Goal: Information Seeking & Learning: Learn about a topic

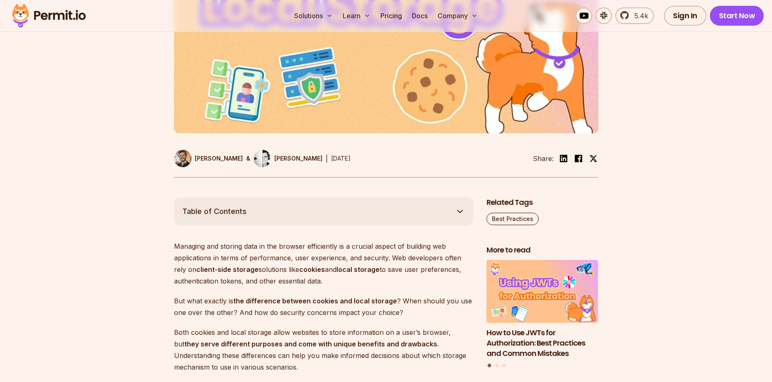
scroll to position [373, 0]
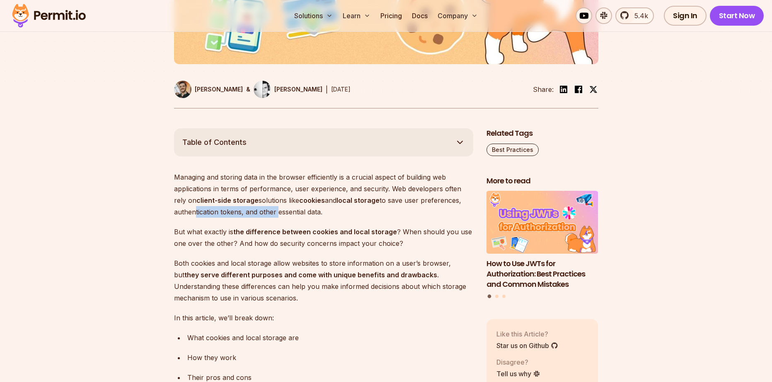
drag, startPoint x: 211, startPoint y: 214, endPoint x: 388, endPoint y: 220, distance: 177.0
click at [297, 215] on p "Managing and storing data in the browser efficiently is a crucial aspect of bui…" at bounding box center [323, 194] width 299 height 46
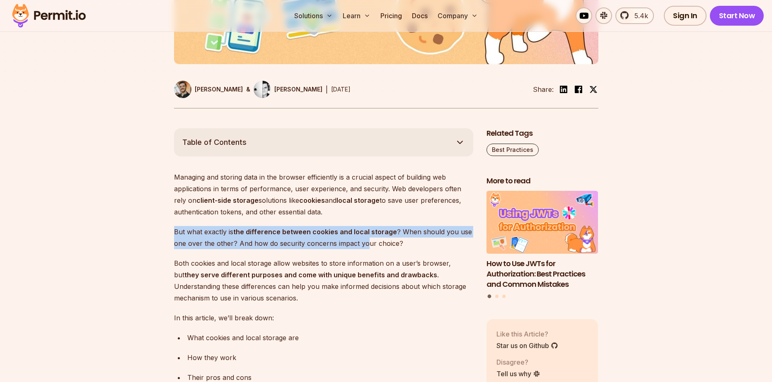
drag, startPoint x: 195, startPoint y: 239, endPoint x: 366, endPoint y: 245, distance: 170.8
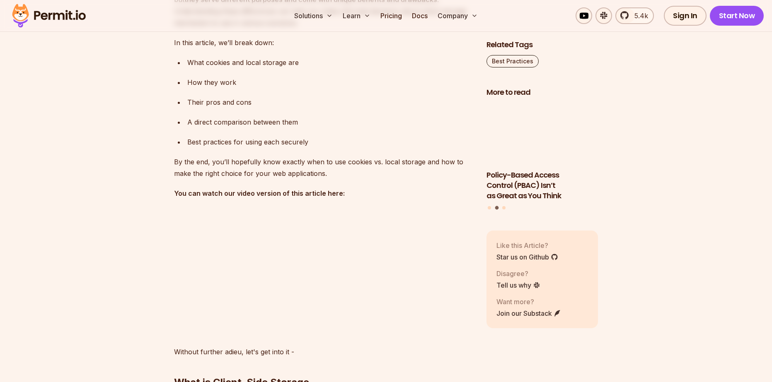
scroll to position [663, 0]
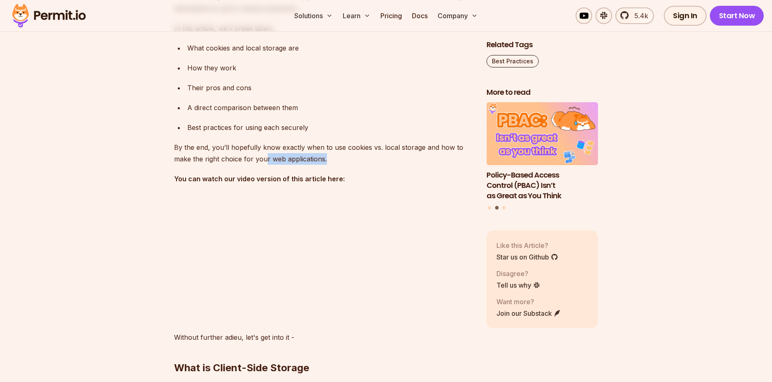
drag, startPoint x: 331, startPoint y: 162, endPoint x: 394, endPoint y: 166, distance: 62.7
click at [373, 164] on p "By the end, you’ll hopefully know exactly when to use cookies vs. local storage…" at bounding box center [323, 153] width 299 height 23
drag, startPoint x: 328, startPoint y: 160, endPoint x: 335, endPoint y: 156, distance: 7.6
click at [335, 156] on p "By the end, you’ll hopefully know exactly when to use cookies vs. local storage…" at bounding box center [323, 153] width 299 height 23
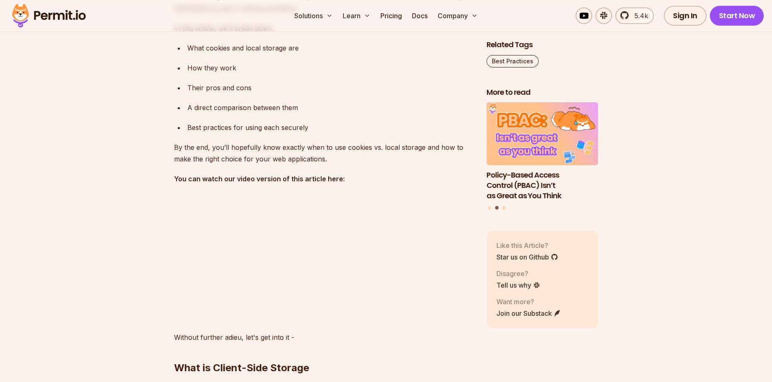
click at [335, 156] on p "By the end, you’ll hopefully know exactly when to use cookies vs. local storage…" at bounding box center [323, 153] width 299 height 23
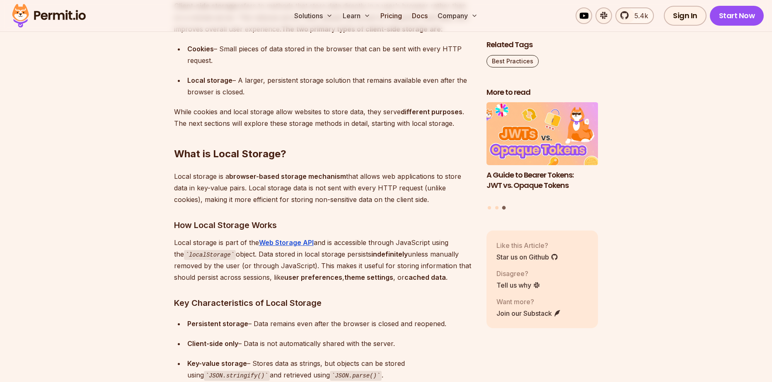
scroll to position [1118, 0]
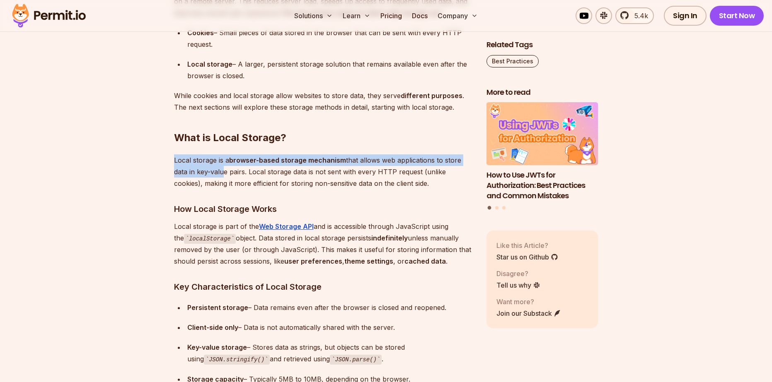
drag, startPoint x: 167, startPoint y: 157, endPoint x: 222, endPoint y: 168, distance: 56.1
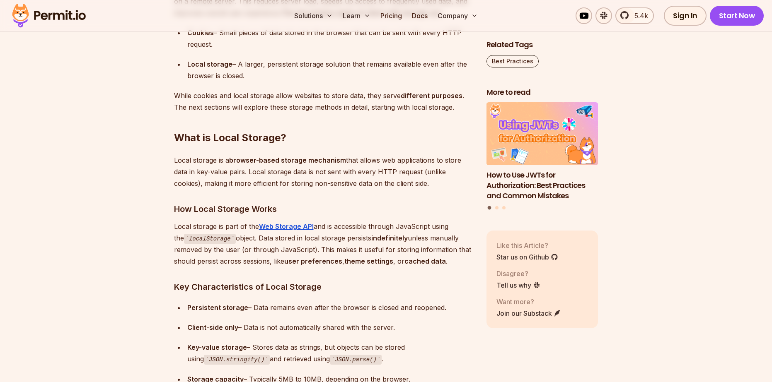
click at [222, 168] on p "Local storage is a browser-based storage mechanism that allows web applications…" at bounding box center [323, 172] width 299 height 35
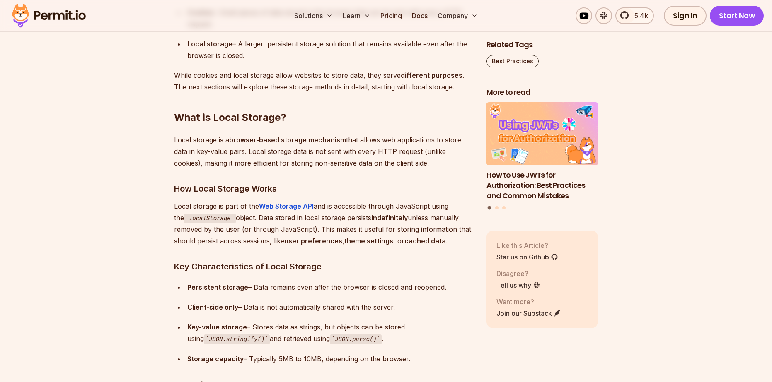
scroll to position [1160, 0]
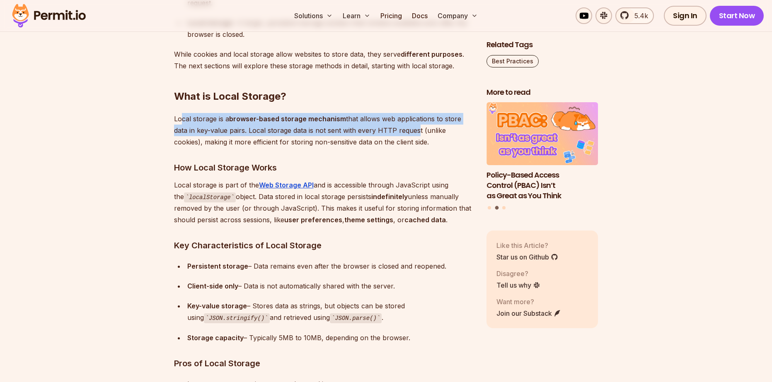
drag, startPoint x: 181, startPoint y: 117, endPoint x: 433, endPoint y: 134, distance: 253.2
click at [423, 132] on p "Local storage is a browser-based storage mechanism that allows web applications…" at bounding box center [323, 130] width 299 height 35
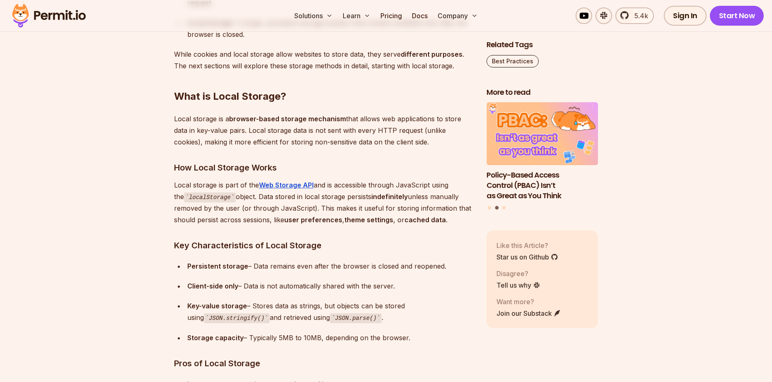
click at [435, 135] on p "Local storage is a browser-based storage mechanism that allows web applications…" at bounding box center [323, 130] width 299 height 35
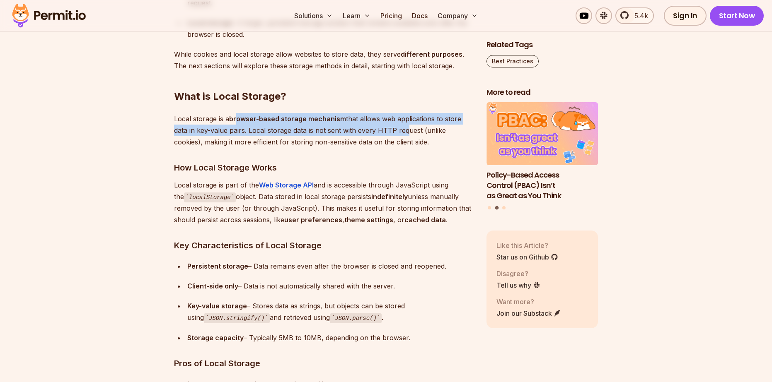
drag, startPoint x: 268, startPoint y: 119, endPoint x: 404, endPoint y: 131, distance: 136.4
click at [404, 127] on p "Local storage is a browser-based storage mechanism that allows web applications…" at bounding box center [323, 130] width 299 height 35
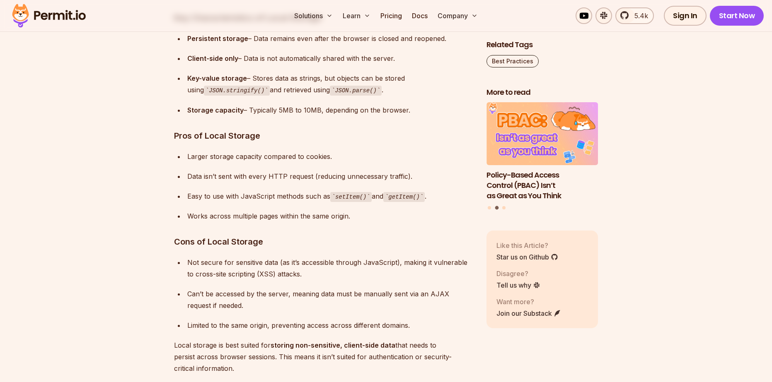
scroll to position [1408, 0]
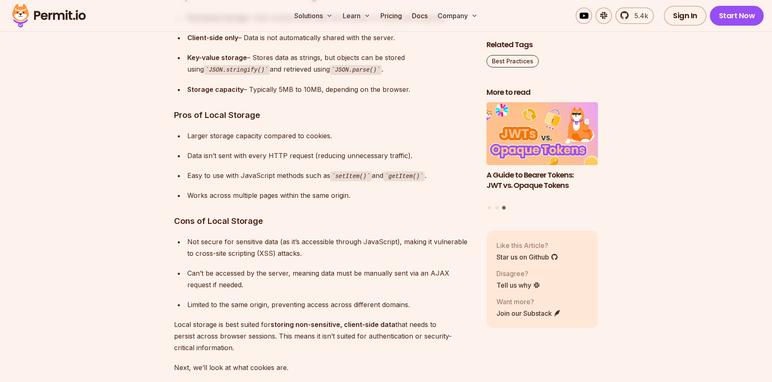
click at [347, 190] on div "Works across multiple pages within the same origin." at bounding box center [330, 196] width 286 height 12
click at [357, 193] on div "Works across multiple pages within the same origin." at bounding box center [330, 196] width 286 height 12
drag, startPoint x: 331, startPoint y: 175, endPoint x: 404, endPoint y: 177, distance: 73.4
click at [401, 177] on div "Easy to use with JavaScript methods such as setItem() and getItem() ." at bounding box center [330, 176] width 286 height 12
click at [404, 177] on code "getItem()" at bounding box center [403, 176] width 41 height 10
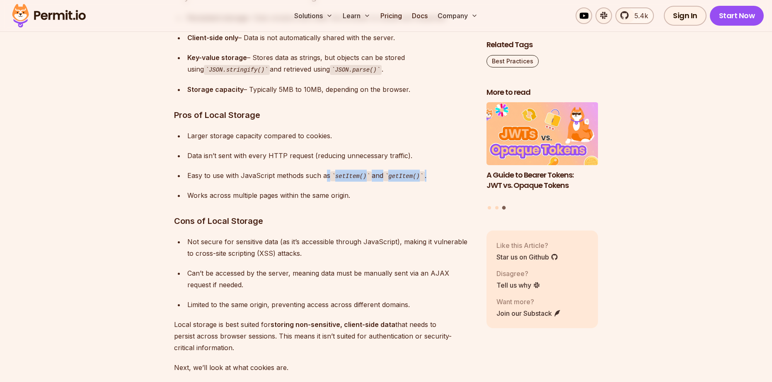
drag, startPoint x: 426, startPoint y: 176, endPoint x: 326, endPoint y: 176, distance: 100.2
click at [326, 176] on div "Easy to use with JavaScript methods such as setItem() and getItem() ." at bounding box center [330, 176] width 286 height 12
click at [349, 186] on ul "Larger storage capacity compared to cookies. Data isn’t sent with every HTTP re…" at bounding box center [323, 166] width 299 height 72
drag, startPoint x: 342, startPoint y: 175, endPoint x: 364, endPoint y: 176, distance: 21.6
click at [364, 176] on code "setItem()" at bounding box center [350, 176] width 41 height 10
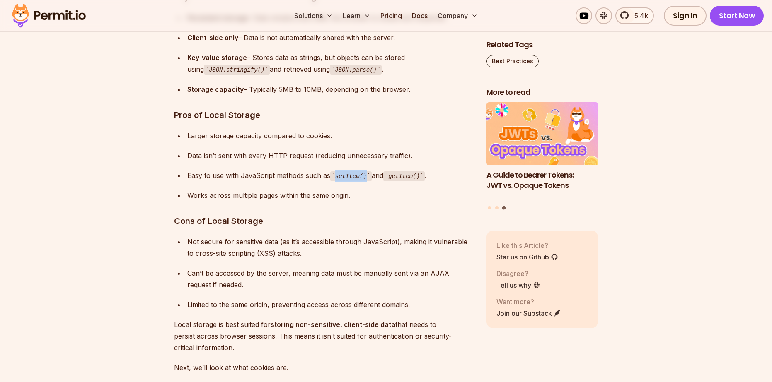
click at [354, 179] on code "setItem()" at bounding box center [350, 176] width 41 height 10
drag, startPoint x: 333, startPoint y: 175, endPoint x: 428, endPoint y: 179, distance: 94.6
click at [428, 179] on div "Easy to use with JavaScript methods such as setItem() and getItem() ." at bounding box center [330, 176] width 286 height 12
click at [423, 181] on div "Easy to use with JavaScript methods such as setItem() and getItem() ." at bounding box center [330, 176] width 286 height 12
drag, startPoint x: 420, startPoint y: 177, endPoint x: 386, endPoint y: 174, distance: 34.1
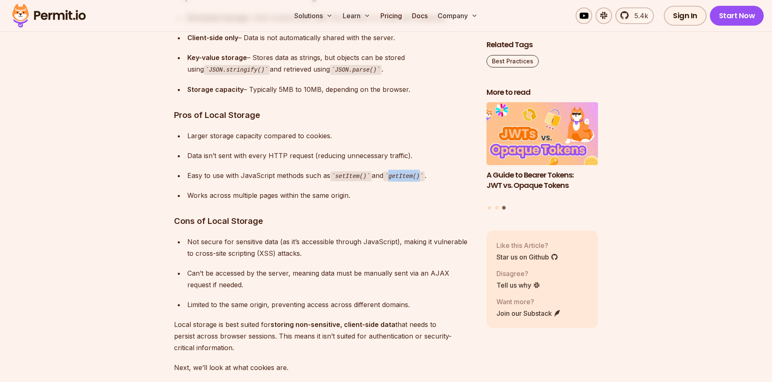
click at [386, 174] on code "getItem()" at bounding box center [403, 176] width 41 height 10
click at [352, 177] on code "setItem()" at bounding box center [350, 176] width 41 height 10
click at [363, 177] on code "setItem()" at bounding box center [350, 176] width 41 height 10
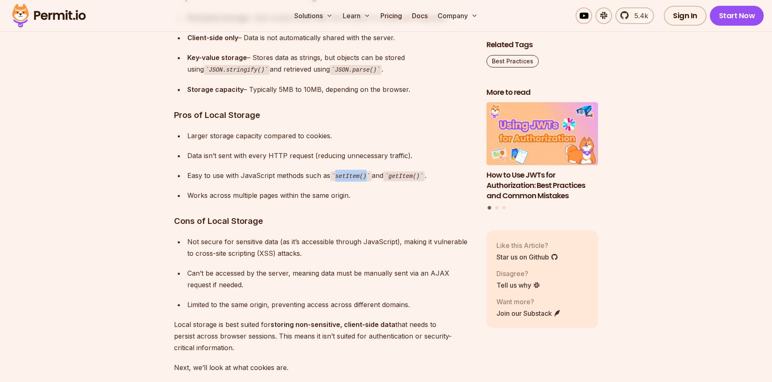
drag, startPoint x: 363, startPoint y: 177, endPoint x: 333, endPoint y: 179, distance: 30.3
click at [333, 179] on code "setItem()" at bounding box center [350, 176] width 41 height 10
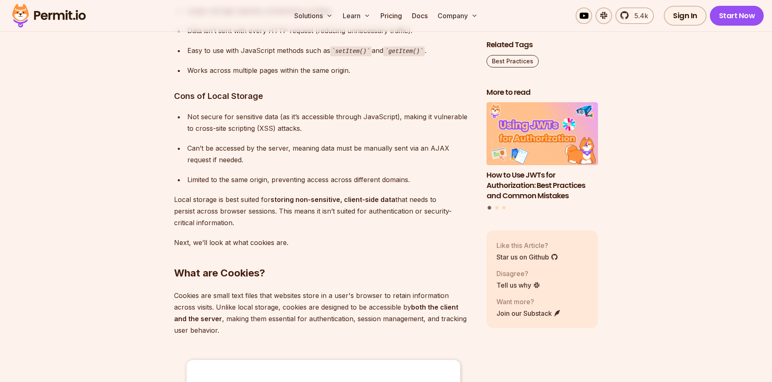
scroll to position [1533, 0]
drag, startPoint x: 249, startPoint y: 103, endPoint x: 301, endPoint y: 111, distance: 52.4
click at [203, 117] on div "Not secure for sensitive data (as it’s accessible through JavaScript), making i…" at bounding box center [330, 123] width 286 height 23
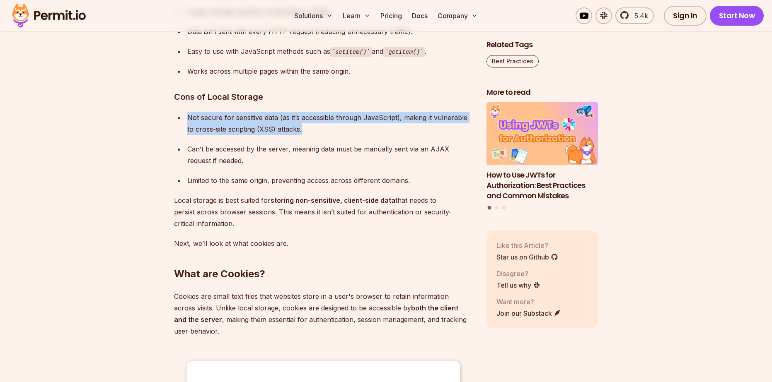
drag, startPoint x: 180, startPoint y: 115, endPoint x: 367, endPoint y: 132, distance: 187.6
click at [365, 128] on li "Not secure for sensitive data (as it’s accessible through JavaScript), making i…" at bounding box center [329, 123] width 288 height 23
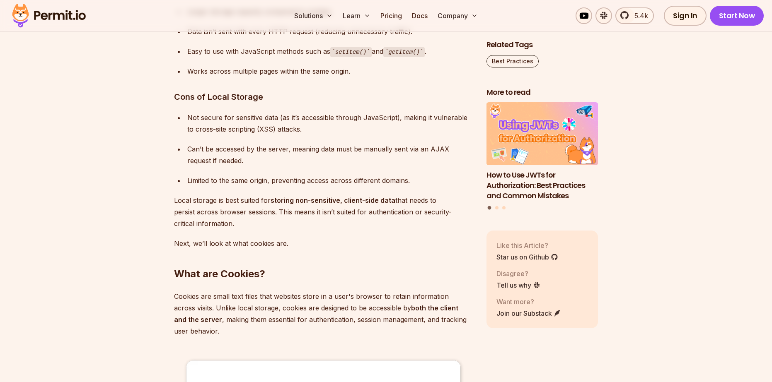
click at [220, 166] on div "Can’t be accessed by the server, meaning data must be manually sent via an AJAX…" at bounding box center [330, 154] width 286 height 23
drag, startPoint x: 185, startPoint y: 145, endPoint x: 240, endPoint y: 157, distance: 56.1
click at [236, 156] on li "Can’t be accessed by the server, meaning data must be manually sent via an AJAX…" at bounding box center [329, 154] width 288 height 23
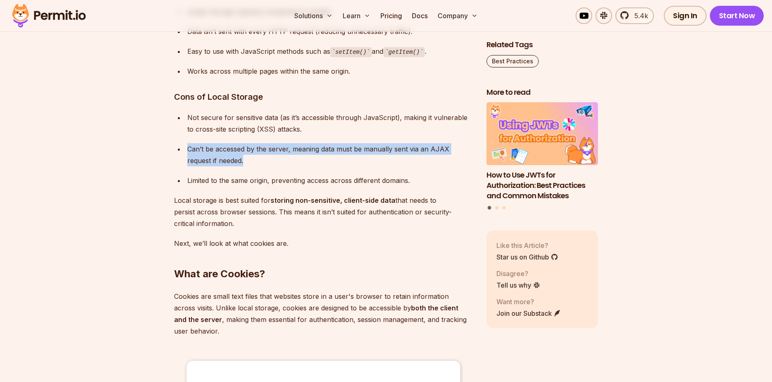
click at [240, 157] on div "Can’t be accessed by the server, meaning data must be manually sent via an AJAX…" at bounding box center [330, 154] width 286 height 23
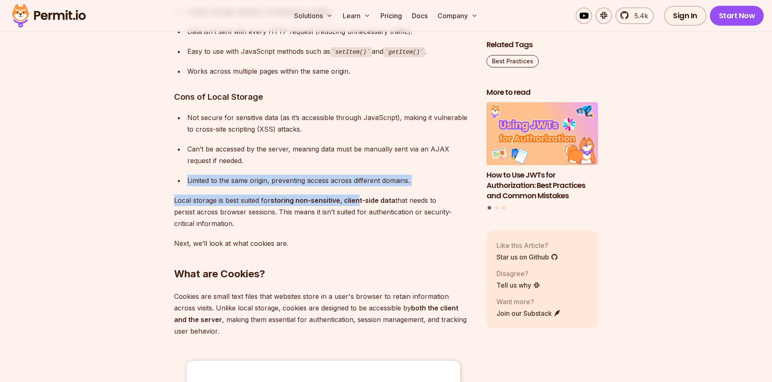
drag, startPoint x: 179, startPoint y: 169, endPoint x: 377, endPoint y: 200, distance: 199.6
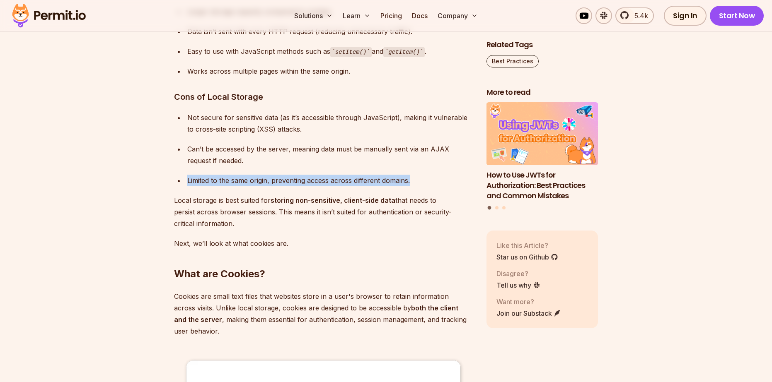
drag, startPoint x: 420, startPoint y: 181, endPoint x: 162, endPoint y: 184, distance: 257.3
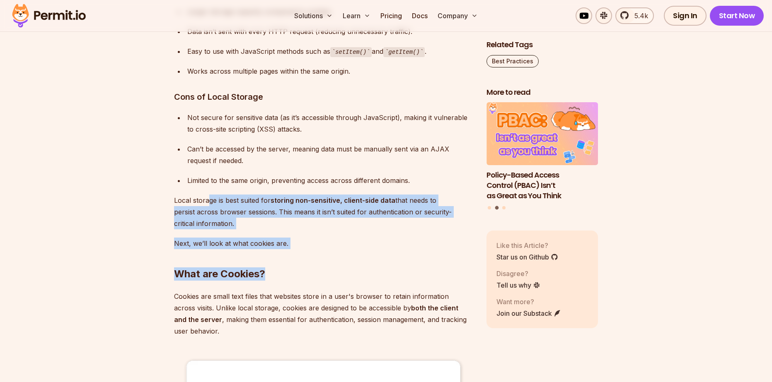
drag, startPoint x: 209, startPoint y: 204, endPoint x: 405, endPoint y: 258, distance: 203.7
click at [266, 227] on p "Local storage is best suited for storing non-sensitive, client-side data that n…" at bounding box center [323, 212] width 299 height 35
drag, startPoint x: 165, startPoint y: 193, endPoint x: 346, endPoint y: 237, distance: 185.8
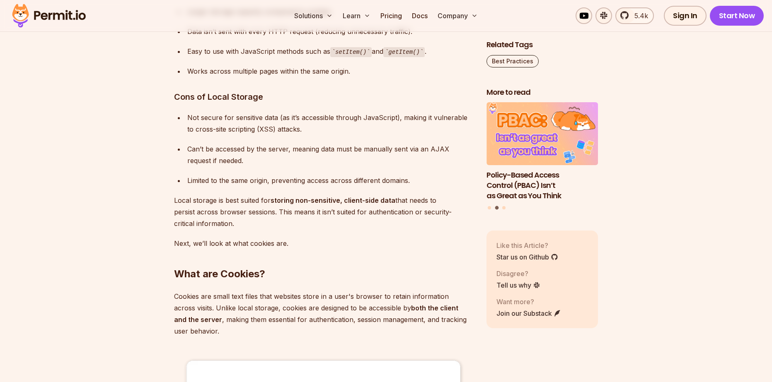
click at [362, 247] on h2 "What are Cookies?" at bounding box center [323, 257] width 299 height 46
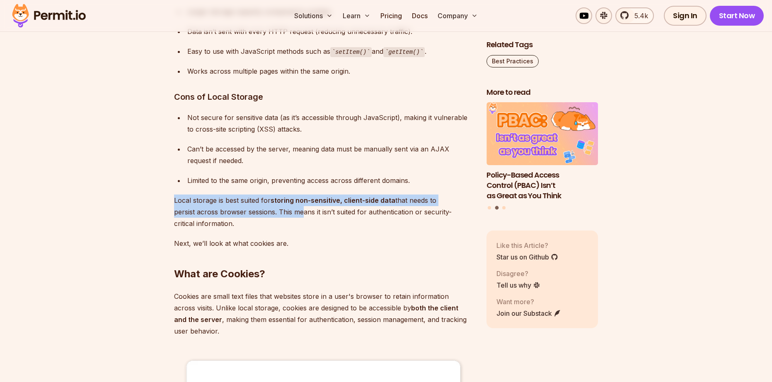
drag, startPoint x: 169, startPoint y: 198, endPoint x: 300, endPoint y: 215, distance: 132.5
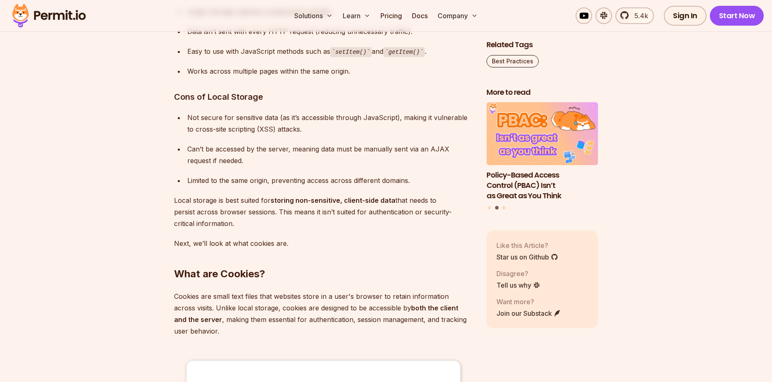
click at [287, 224] on p "Local storage is best suited for storing non-sensitive, client-side data that n…" at bounding box center [323, 212] width 299 height 35
drag, startPoint x: 289, startPoint y: 224, endPoint x: 391, endPoint y: 200, distance: 105.0
click at [381, 200] on p "Local storage is best suited for storing non-sensitive, client-side data that n…" at bounding box center [323, 212] width 299 height 35
click at [430, 216] on p "Local storage is best suited for storing non-sensitive, client-side data that n…" at bounding box center [323, 212] width 299 height 35
click at [378, 220] on p "Local storage is best suited for storing non-sensitive, client-side data that n…" at bounding box center [323, 212] width 299 height 35
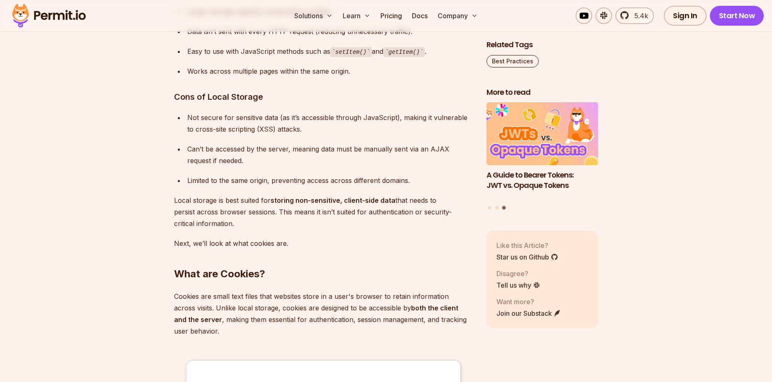
drag, startPoint x: 358, startPoint y: 221, endPoint x: 231, endPoint y: 214, distance: 127.8
click at [231, 214] on p "Local storage is best suited for storing non-sensitive, client-side data that n…" at bounding box center [323, 212] width 299 height 35
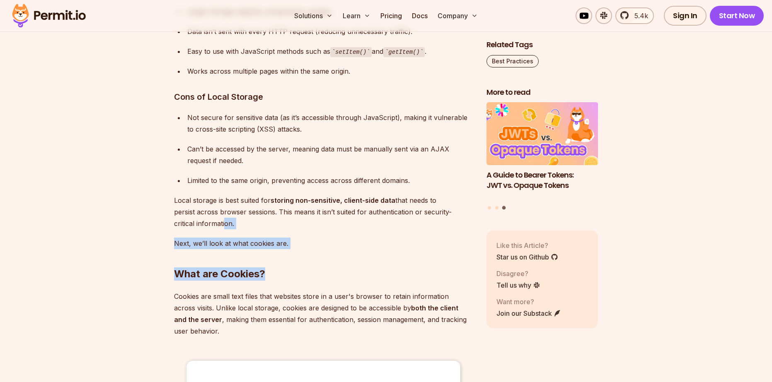
drag, startPoint x: 319, startPoint y: 244, endPoint x: 223, endPoint y: 221, distance: 98.8
click at [290, 235] on h2 "What are Cookies?" at bounding box center [323, 257] width 299 height 46
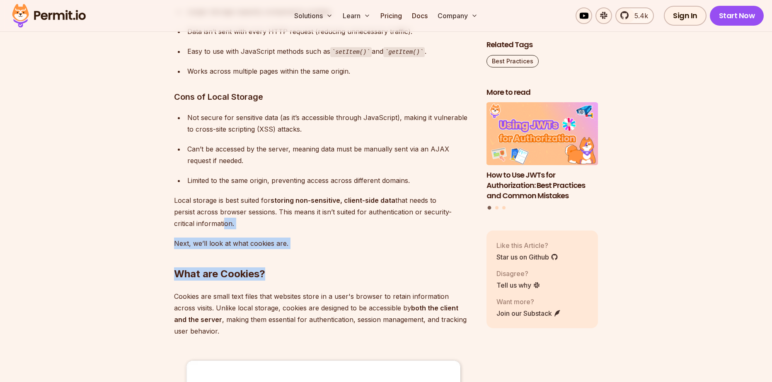
drag, startPoint x: 303, startPoint y: 239, endPoint x: 243, endPoint y: 227, distance: 61.3
drag, startPoint x: 304, startPoint y: 240, endPoint x: 225, endPoint y: 224, distance: 80.4
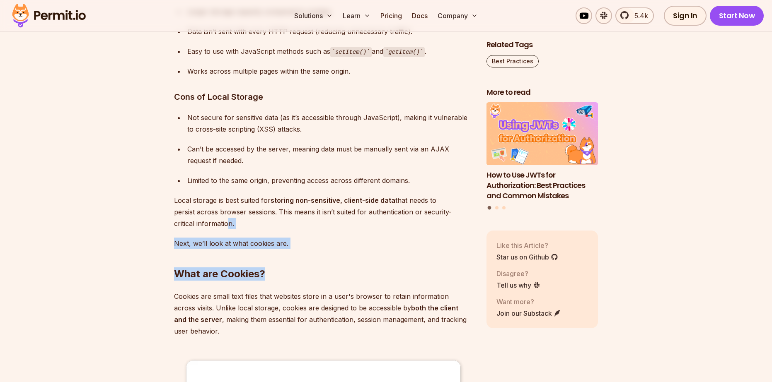
drag, startPoint x: 315, startPoint y: 243, endPoint x: 209, endPoint y: 228, distance: 106.6
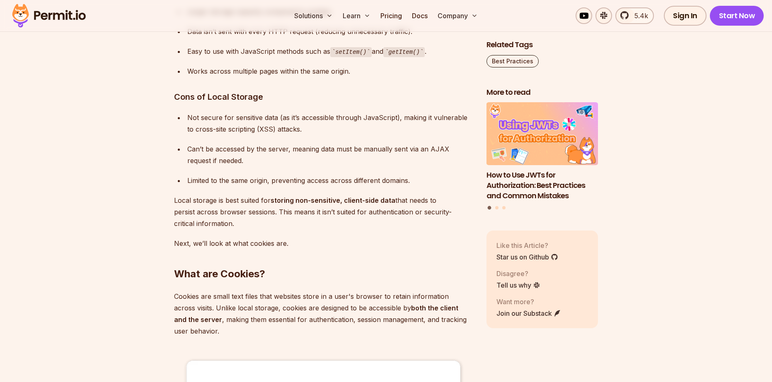
drag, startPoint x: 302, startPoint y: 239, endPoint x: 271, endPoint y: 237, distance: 32.0
click at [263, 235] on h2 "What are Cookies?" at bounding box center [323, 257] width 299 height 46
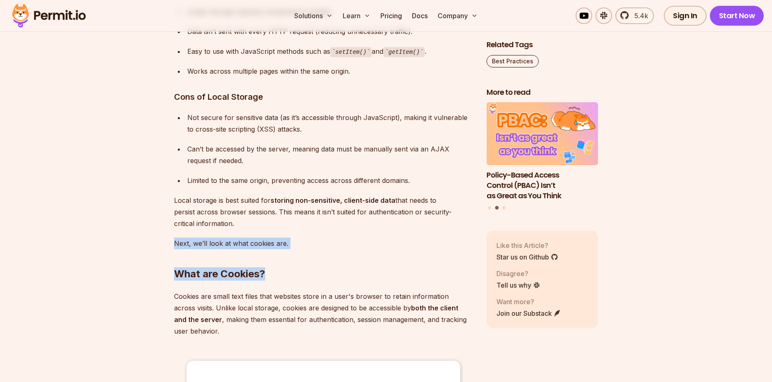
drag, startPoint x: 322, startPoint y: 246, endPoint x: 170, endPoint y: 235, distance: 152.4
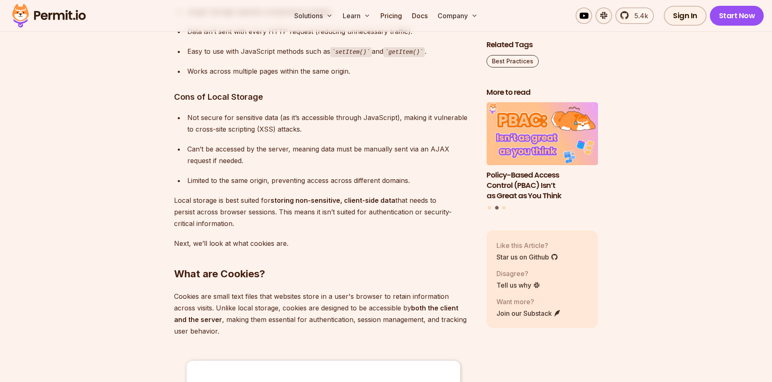
click at [177, 92] on h3 "Cons of Local Storage" at bounding box center [323, 96] width 299 height 13
drag, startPoint x: 170, startPoint y: 96, endPoint x: 319, endPoint y: 229, distance: 200.0
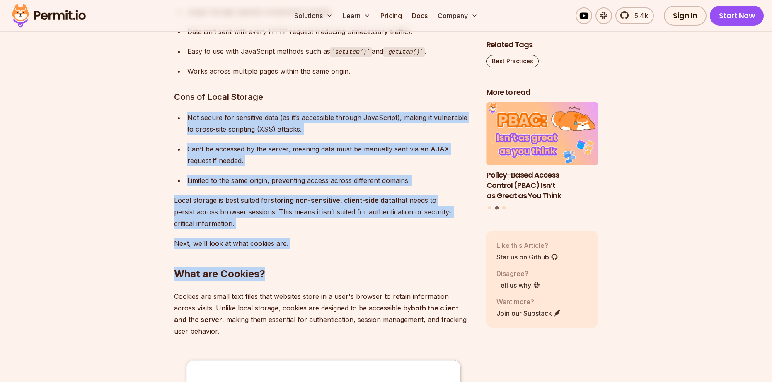
drag, startPoint x: 305, startPoint y: 245, endPoint x: 163, endPoint y: 106, distance: 199.2
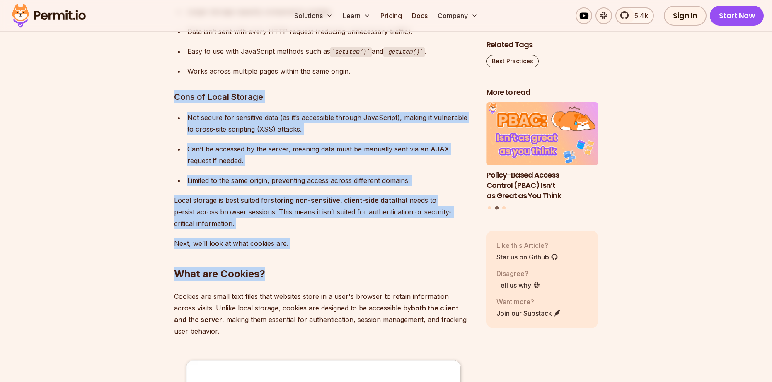
drag, startPoint x: 161, startPoint y: 92, endPoint x: 314, endPoint y: 249, distance: 219.4
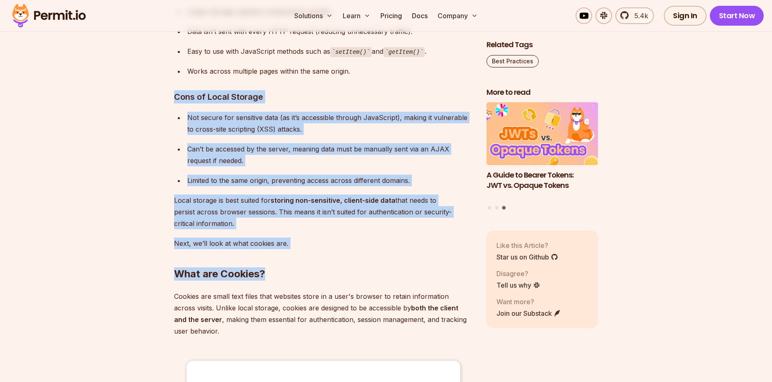
click at [303, 266] on h2 "What are Cookies?" at bounding box center [323, 257] width 299 height 46
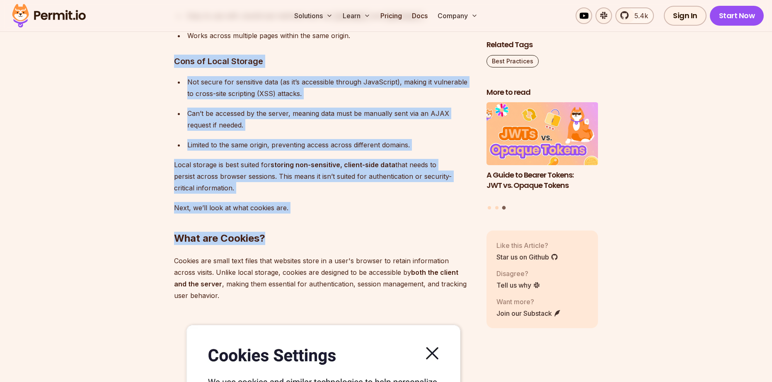
scroll to position [1616, 0]
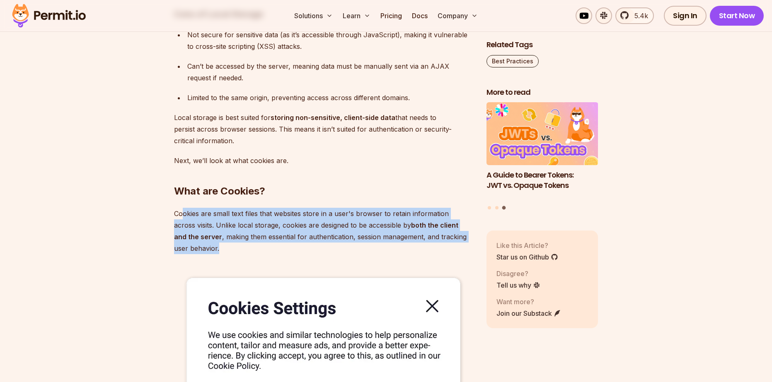
drag, startPoint x: 234, startPoint y: 238, endPoint x: 181, endPoint y: 210, distance: 59.5
click at [184, 211] on p "Cookies are small text files that websites store in a user's browser to retain …" at bounding box center [323, 231] width 299 height 46
drag, startPoint x: 167, startPoint y: 205, endPoint x: 270, endPoint y: 258, distance: 115.6
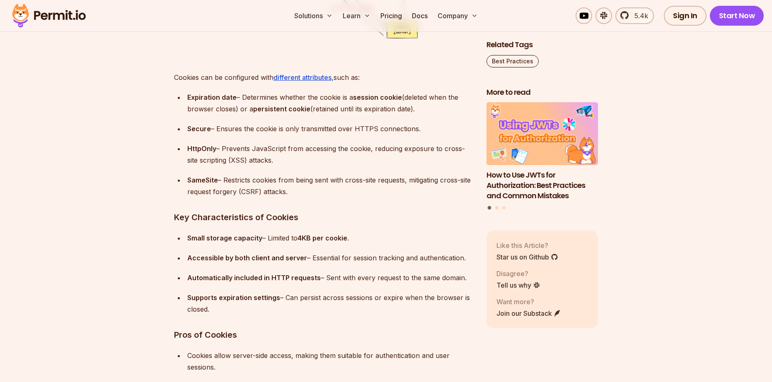
scroll to position [2320, 0]
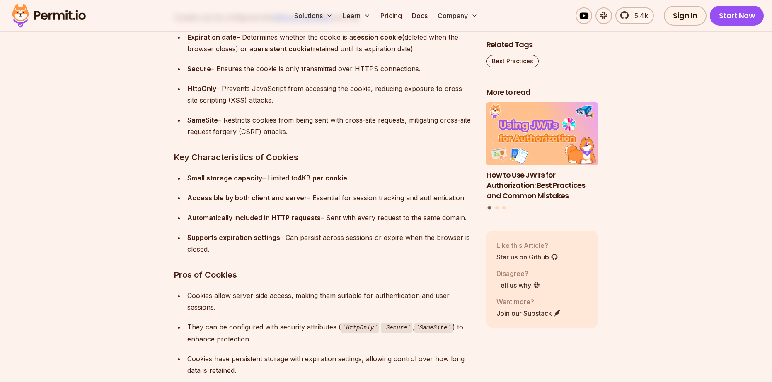
drag, startPoint x: 235, startPoint y: 60, endPoint x: 315, endPoint y: 64, distance: 79.6
click at [273, 60] on ul "Expiration date – Determines whether the cookie is a session cookie (deleted wh…" at bounding box center [323, 84] width 299 height 106
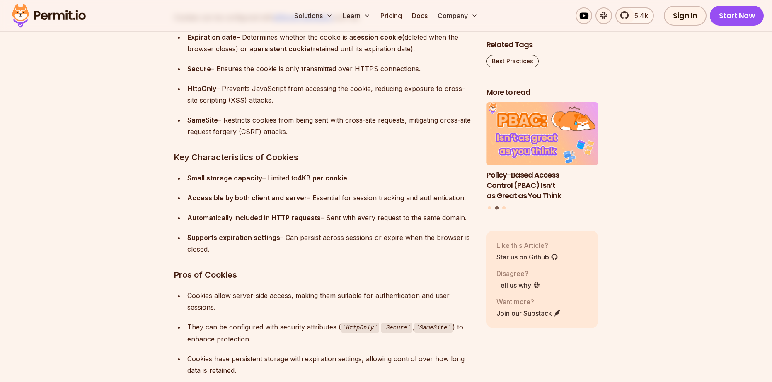
drag, startPoint x: 229, startPoint y: 66, endPoint x: 439, endPoint y: 72, distance: 209.7
click at [437, 72] on div "Secure – Ensures the cookie is only transmitted over HTTPS connections." at bounding box center [330, 69] width 286 height 12
click at [439, 72] on div "Secure – Ensures the cookie is only transmitted over HTTPS connections." at bounding box center [330, 69] width 286 height 12
drag, startPoint x: 186, startPoint y: 88, endPoint x: 315, endPoint y: 92, distance: 129.7
click at [308, 92] on li "HttpOnly – Prevents JavaScript from accessing the cookie, reducing exposure to …" at bounding box center [329, 94] width 288 height 23
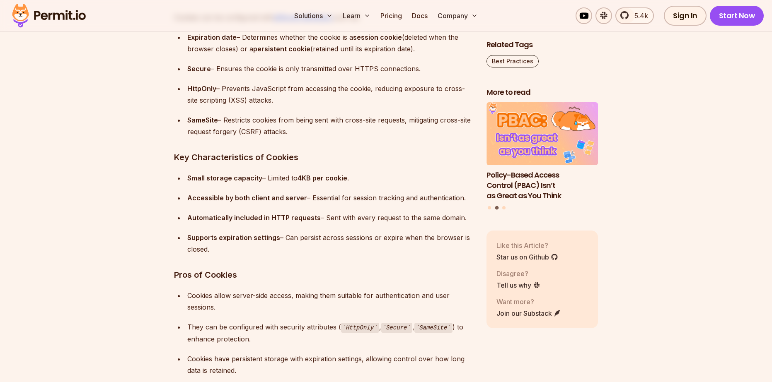
click at [308, 111] on ul "Expiration date – Determines whether the cookie is a session cookie (deleted wh…" at bounding box center [323, 84] width 299 height 106
drag, startPoint x: 283, startPoint y: 99, endPoint x: 185, endPoint y: 89, distance: 98.7
click at [195, 89] on div "HttpOnly – Prevents JavaScript from accessing the cookie, reducing exposure to …" at bounding box center [330, 94] width 286 height 23
click at [184, 87] on ul "Expiration date – Determines whether the cookie is a session cookie (deleted wh…" at bounding box center [323, 84] width 299 height 106
drag, startPoint x: 206, startPoint y: 83, endPoint x: 316, endPoint y: 106, distance: 112.6
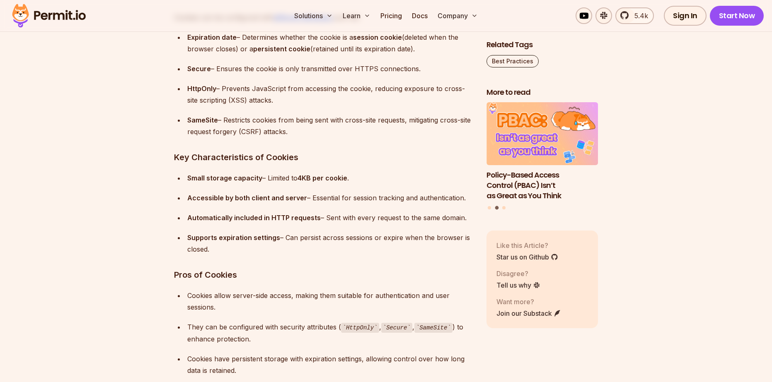
click at [316, 106] on ul "Expiration date – Determines whether the cookie is a session cookie (deleted wh…" at bounding box center [323, 84] width 299 height 106
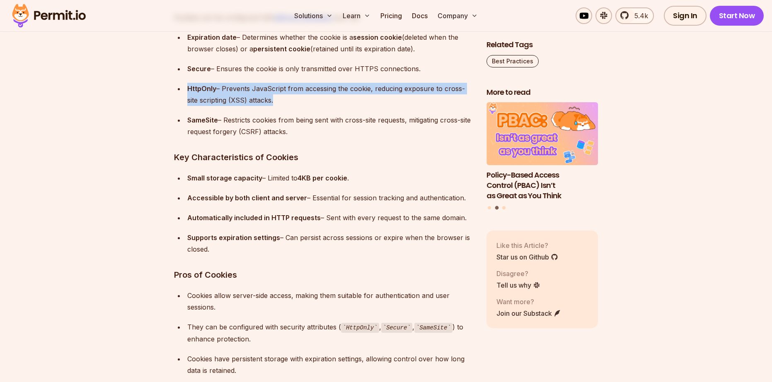
click at [332, 110] on ul "Expiration date – Determines whether the cookie is a session cookie (deleted wh…" at bounding box center [323, 84] width 299 height 106
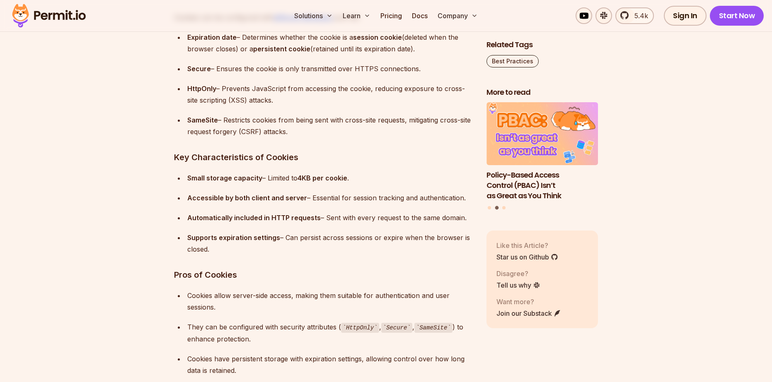
drag, startPoint x: 215, startPoint y: 117, endPoint x: 360, endPoint y: 138, distance: 147.0
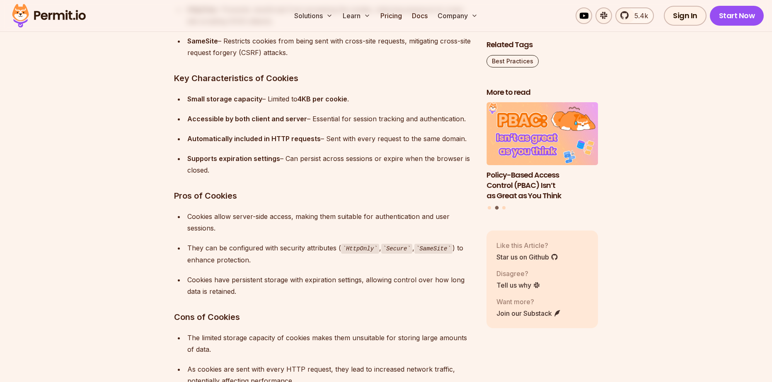
scroll to position [2403, 0]
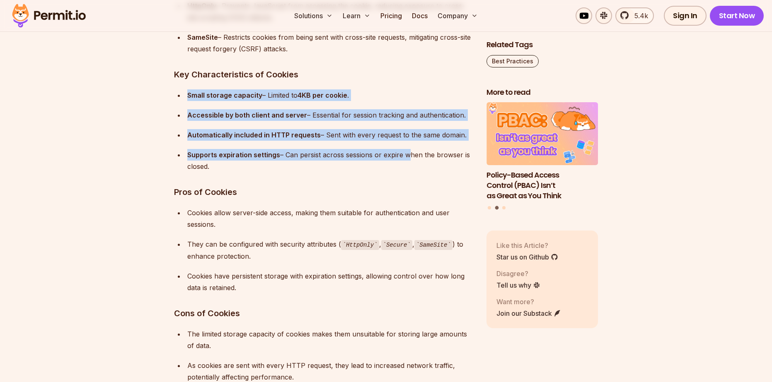
drag, startPoint x: 224, startPoint y: 92, endPoint x: 390, endPoint y: 193, distance: 194.4
click at [405, 164] on ul "Small storage capacity – Limited to 4KB per cookie . Accessible by both client …" at bounding box center [323, 130] width 299 height 83
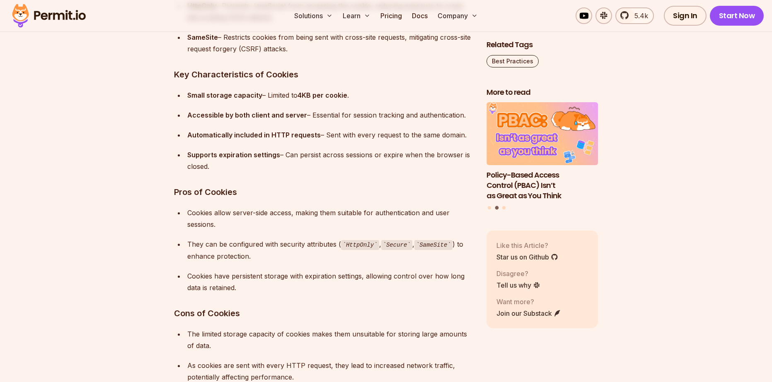
click at [280, 187] on h3 "Pros of Cookies" at bounding box center [323, 192] width 299 height 13
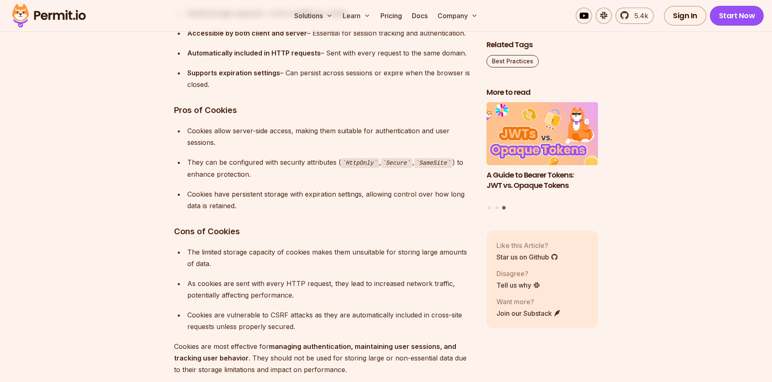
scroll to position [2485, 0]
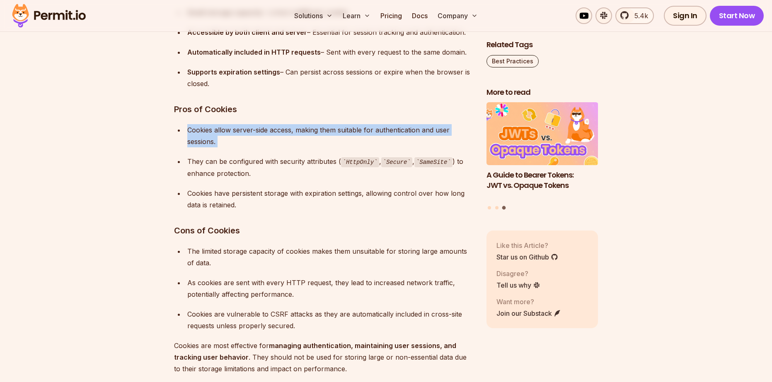
drag, startPoint x: 177, startPoint y: 126, endPoint x: 263, endPoint y: 181, distance: 102.1
click at [256, 175] on ul "Cookies allow server-side access, making them suitable for authentication and u…" at bounding box center [323, 167] width 299 height 87
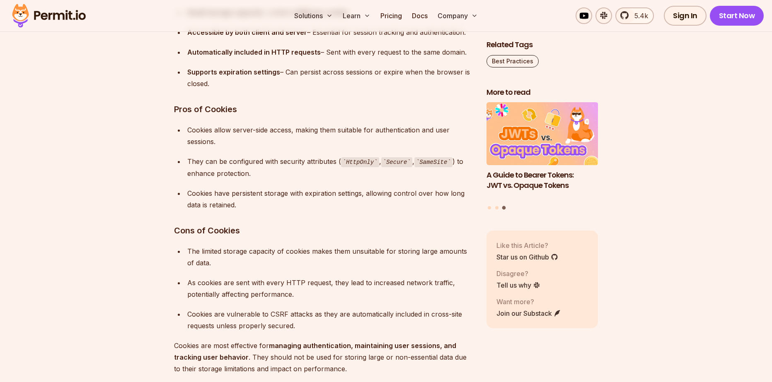
click at [269, 195] on div "Cookies have persistent storage with expiration settings, allowing control over…" at bounding box center [330, 199] width 286 height 23
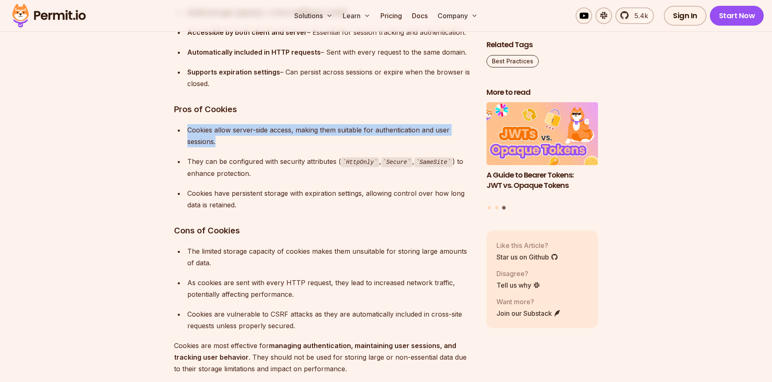
click at [242, 143] on div "Managing and storing data in the browser efficiently is a crucial aspect of bui…" at bounding box center [323, 362] width 299 height 4607
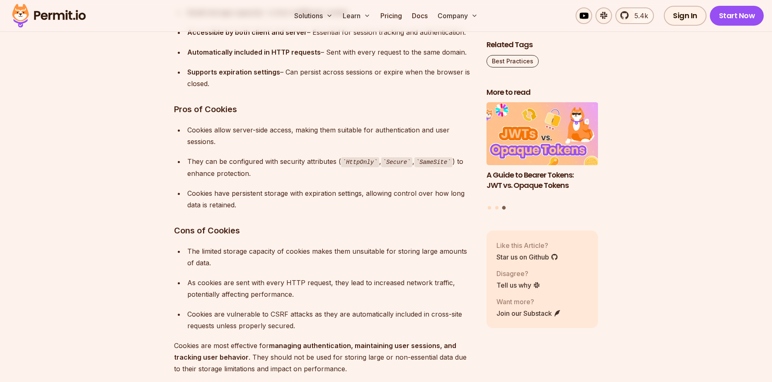
click at [263, 150] on ul "Cookies allow server-side access, making them suitable for authentication and u…" at bounding box center [323, 167] width 299 height 87
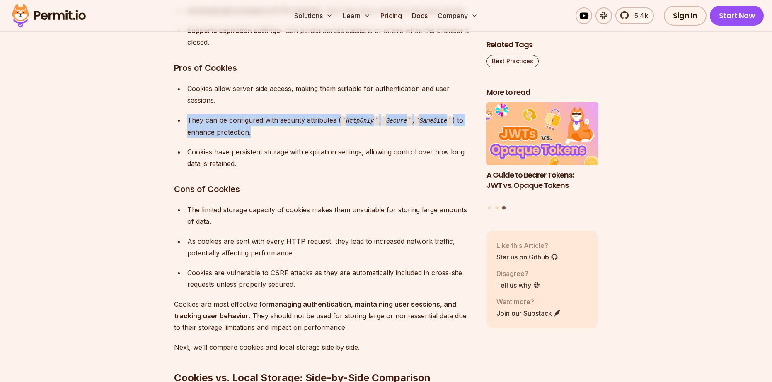
drag, startPoint x: 189, startPoint y: 117, endPoint x: 356, endPoint y: 153, distance: 170.9
click at [295, 137] on div "They can be configured with security attributes ( HttpOnly , Secure , SameSite …" at bounding box center [330, 126] width 286 height 24
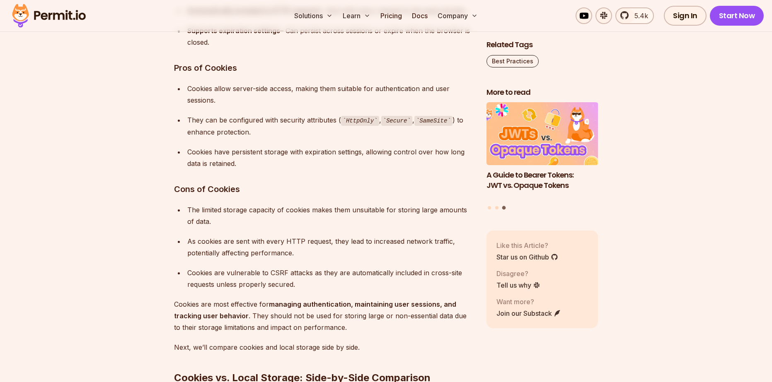
click at [344, 138] on ul "Cookies allow server-side access, making them suitable for authentication and u…" at bounding box center [323, 126] width 299 height 87
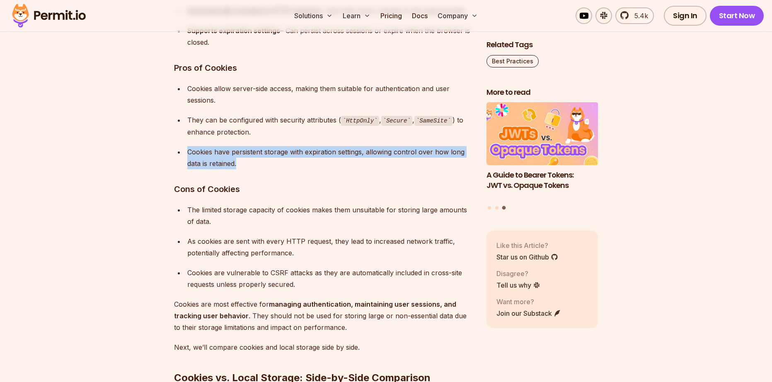
drag, startPoint x: 186, startPoint y: 145, endPoint x: 292, endPoint y: 165, distance: 107.0
click at [284, 163] on ul "Cookies allow server-side access, making them suitable for authentication and u…" at bounding box center [323, 126] width 299 height 87
click at [292, 165] on div "Cookies have persistent storage with expiration settings, allowing control over…" at bounding box center [330, 157] width 286 height 23
drag, startPoint x: 244, startPoint y: 160, endPoint x: 184, endPoint y: 152, distance: 61.5
click at [184, 152] on ul "Cookies allow server-side access, making them suitable for authentication and u…" at bounding box center [323, 126] width 299 height 87
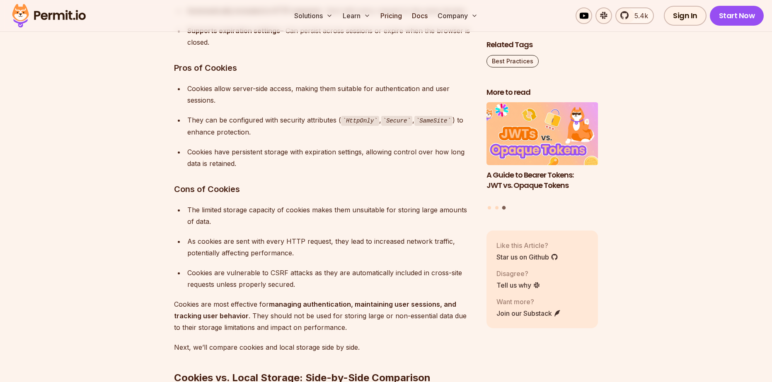
click at [184, 152] on ul "Cookies allow server-side access, making them suitable for authentication and u…" at bounding box center [323, 126] width 299 height 87
click at [184, 151] on ul "Cookies allow server-side access, making them suitable for authentication and u…" at bounding box center [323, 126] width 299 height 87
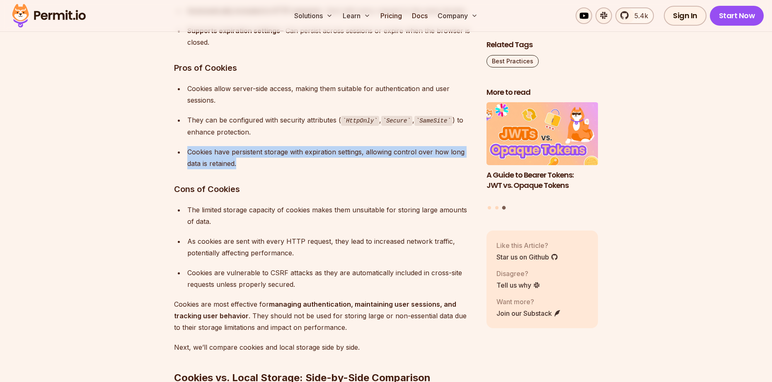
drag, startPoint x: 205, startPoint y: 151, endPoint x: 293, endPoint y: 170, distance: 90.2
click at [293, 170] on div "Managing and storing data in the browser efficiently is a crucial aspect of bui…" at bounding box center [323, 320] width 299 height 4607
drag, startPoint x: 244, startPoint y: 164, endPoint x: 183, endPoint y: 151, distance: 62.7
click at [183, 151] on ul "Cookies allow server-side access, making them suitable for authentication and u…" at bounding box center [323, 126] width 299 height 87
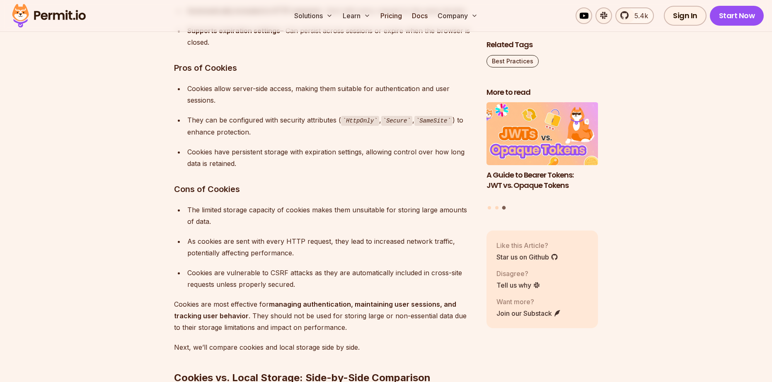
click at [183, 151] on ul "Cookies allow server-side access, making them suitable for authentication and u…" at bounding box center [323, 126] width 299 height 87
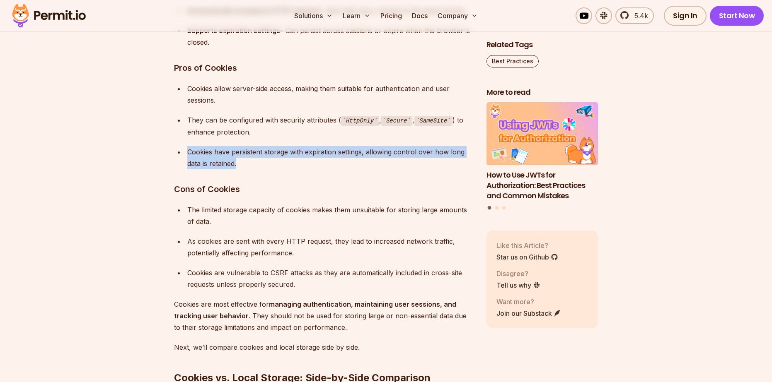
drag, startPoint x: 191, startPoint y: 148, endPoint x: 274, endPoint y: 165, distance: 84.6
click at [274, 165] on li "Cookies have persistent storage with expiration settings, allowing control over…" at bounding box center [329, 157] width 288 height 23
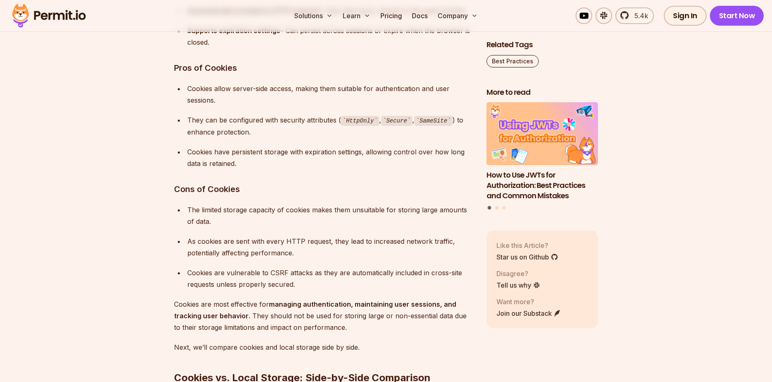
click at [247, 186] on h3 "Cons of Cookies" at bounding box center [323, 189] width 299 height 13
click at [287, 174] on div "Managing and storing data in the browser efficiently is a crucial aspect of bui…" at bounding box center [323, 320] width 299 height 4607
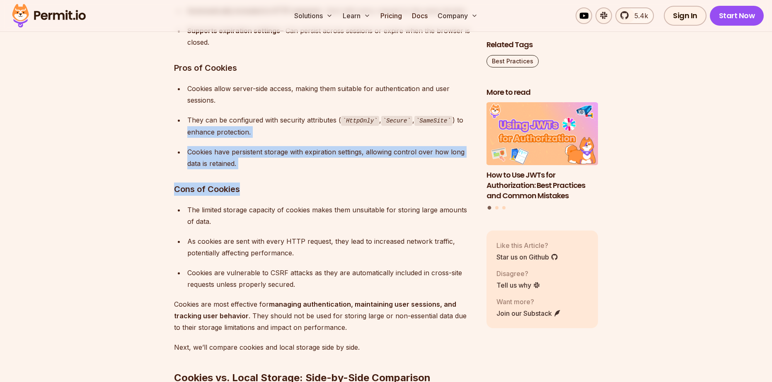
drag, startPoint x: 289, startPoint y: 173, endPoint x: 186, endPoint y: 134, distance: 109.9
click at [186, 134] on div "Managing and storing data in the browser efficiently is a crucial aspect of bui…" at bounding box center [323, 320] width 299 height 4607
click at [208, 162] on div "Cookies have persistent storage with expiration settings, allowing control over…" at bounding box center [330, 157] width 286 height 23
drag, startPoint x: 267, startPoint y: 164, endPoint x: 204, endPoint y: 155, distance: 64.0
click at [204, 155] on div "Cookies have persistent storage with expiration settings, allowing control over…" at bounding box center [330, 157] width 286 height 23
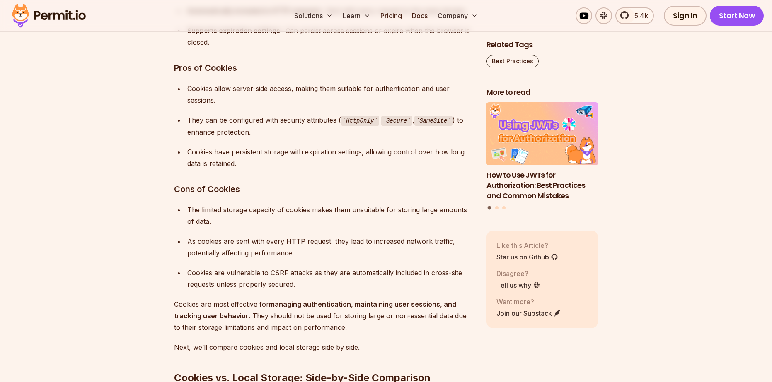
click at [183, 155] on ul "Cookies allow server-side access, making them suitable for authentication and u…" at bounding box center [323, 126] width 299 height 87
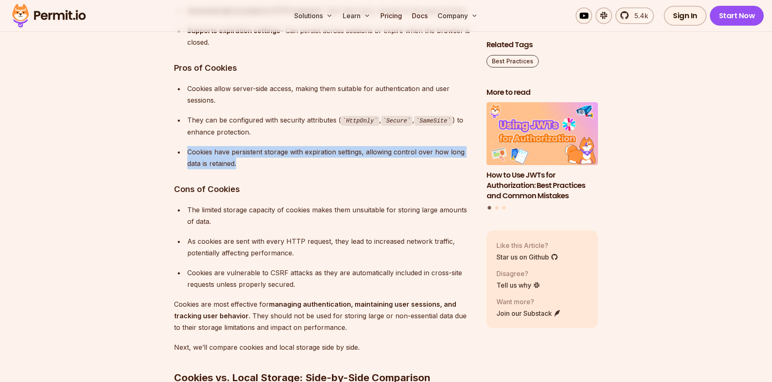
drag, startPoint x: 188, startPoint y: 145, endPoint x: 293, endPoint y: 165, distance: 106.3
click at [292, 164] on ul "Cookies allow server-side access, making them suitable for authentication and u…" at bounding box center [323, 126] width 299 height 87
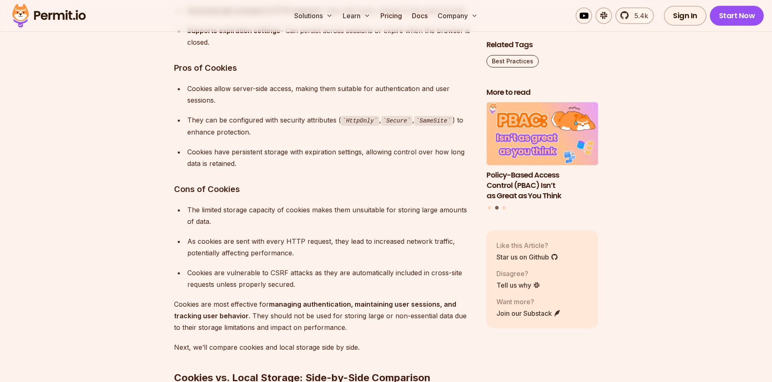
click at [282, 181] on div "Managing and storing data in the browser efficiently is a crucial aspect of bui…" at bounding box center [323, 320] width 299 height 4607
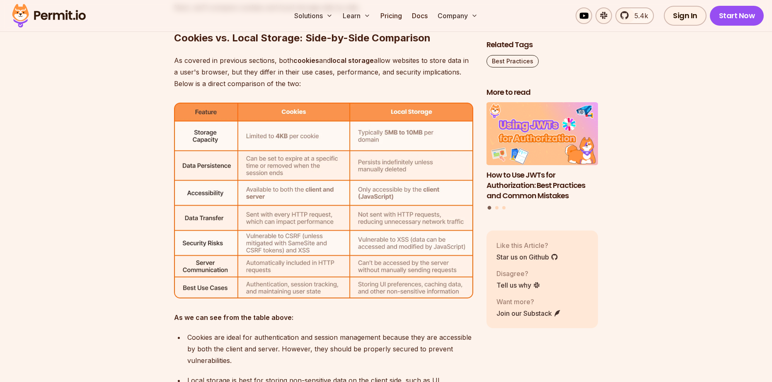
scroll to position [2858, 0]
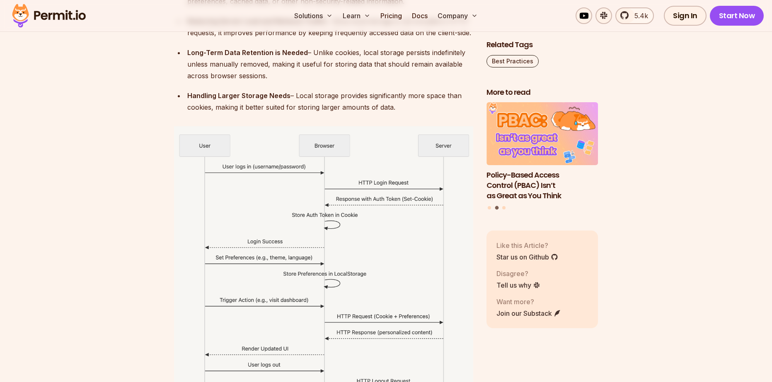
drag, startPoint x: 173, startPoint y: 103, endPoint x: 156, endPoint y: 228, distance: 126.7
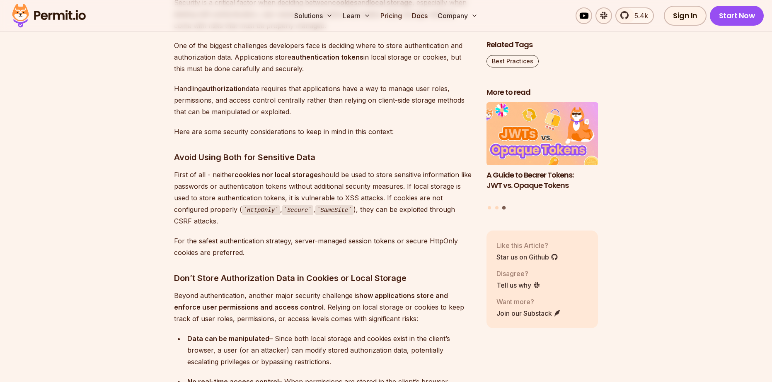
scroll to position [4212, 0]
